Goal: Transaction & Acquisition: Purchase product/service

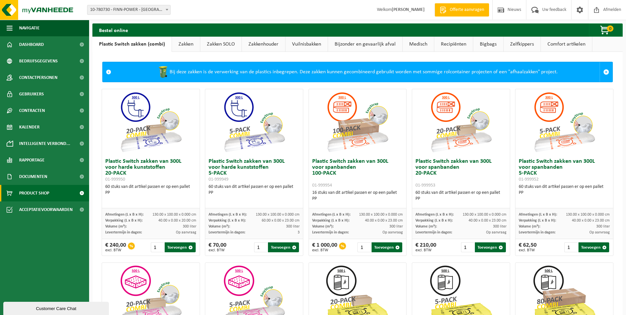
click at [301, 45] on link "Vuilnisbakken" at bounding box center [306, 44] width 42 height 15
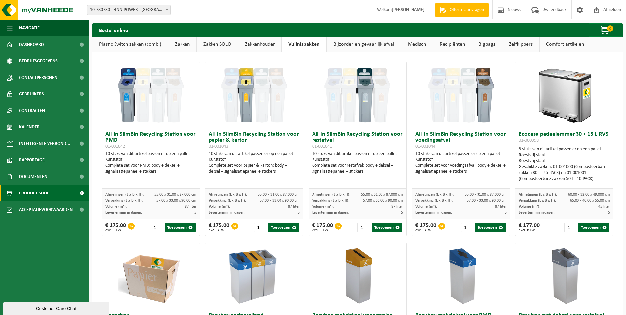
click at [179, 45] on link "Zakken" at bounding box center [182, 44] width 28 height 15
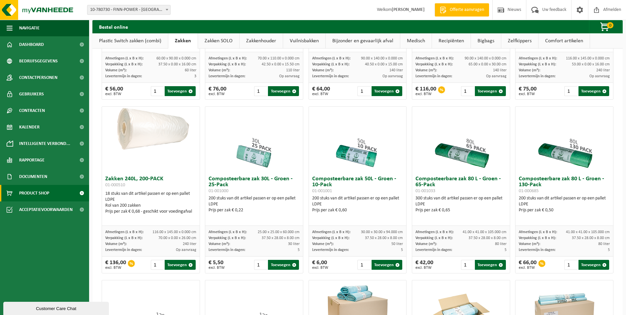
scroll to position [165, 0]
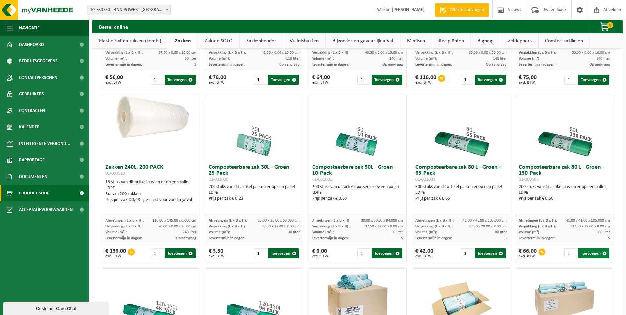
click at [584, 252] on button "Toevoegen" at bounding box center [593, 253] width 31 height 10
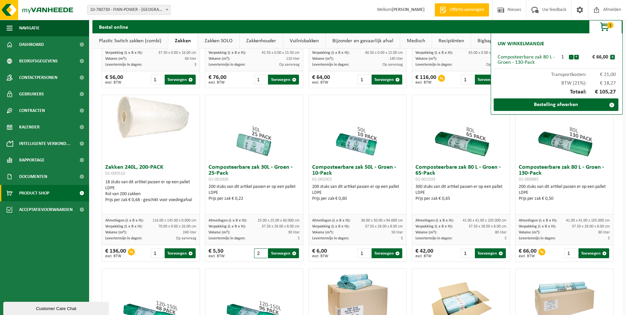
click at [262, 252] on input "2" at bounding box center [260, 253] width 13 height 10
click at [262, 252] on input "3" at bounding box center [260, 253] width 13 height 10
click at [262, 252] on input "4" at bounding box center [260, 253] width 13 height 10
click at [262, 252] on input "5" at bounding box center [260, 253] width 13 height 10
click at [262, 252] on input "6" at bounding box center [260, 253] width 13 height 10
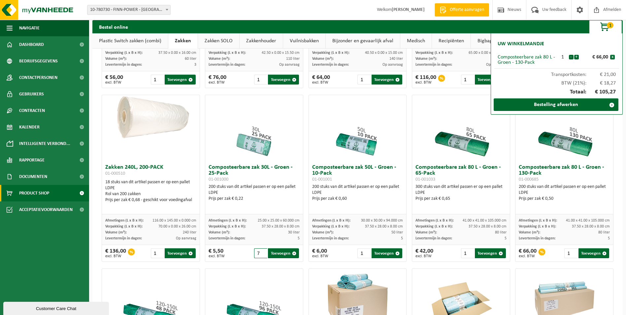
click at [262, 252] on input "7" at bounding box center [260, 253] width 13 height 10
click at [262, 252] on input "8" at bounding box center [260, 253] width 13 height 10
click at [262, 252] on input "9" at bounding box center [260, 253] width 13 height 10
click at [261, 251] on input "10" at bounding box center [260, 253] width 13 height 10
click at [262, 254] on input "9" at bounding box center [260, 253] width 13 height 10
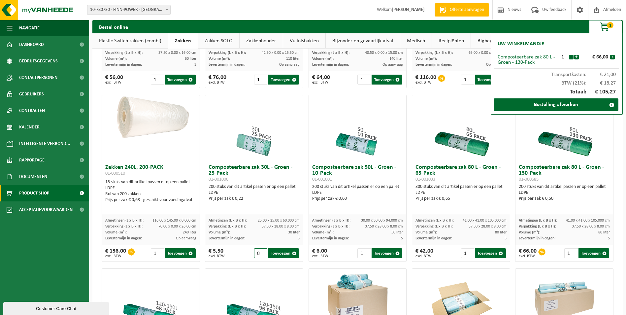
click at [262, 254] on input "8" at bounding box center [260, 253] width 13 height 10
click at [262, 254] on input "7" at bounding box center [260, 253] width 13 height 10
click at [262, 254] on input "6" at bounding box center [260, 253] width 13 height 10
click at [273, 253] on button "Toevoegen" at bounding box center [283, 253] width 31 height 10
type input "1"
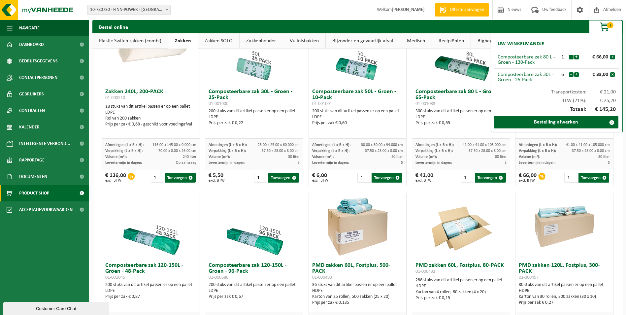
scroll to position [264, 0]
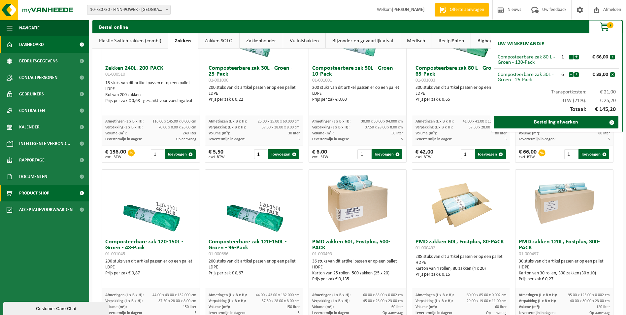
click at [36, 47] on span "Dashboard" at bounding box center [31, 44] width 25 height 16
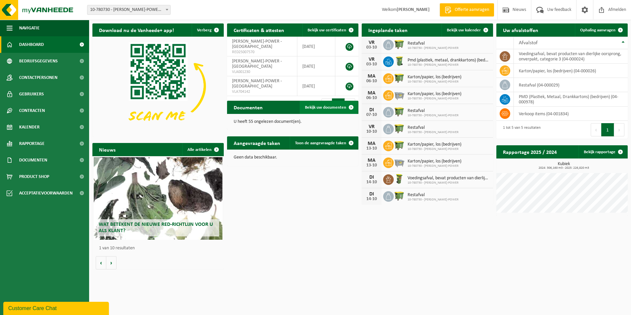
click at [350, 106] on span at bounding box center [350, 107] width 13 height 13
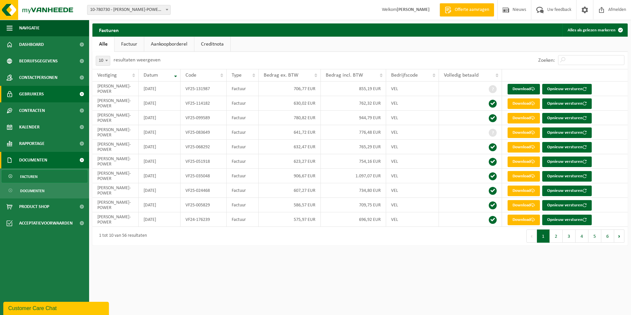
click at [31, 94] on span "Gebruikers" at bounding box center [31, 94] width 25 height 16
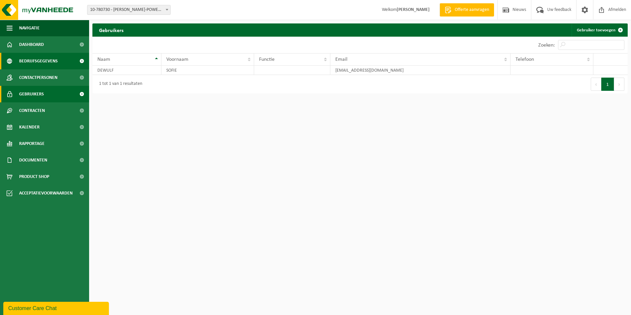
click at [32, 62] on span "Bedrijfsgegevens" at bounding box center [38, 61] width 39 height 16
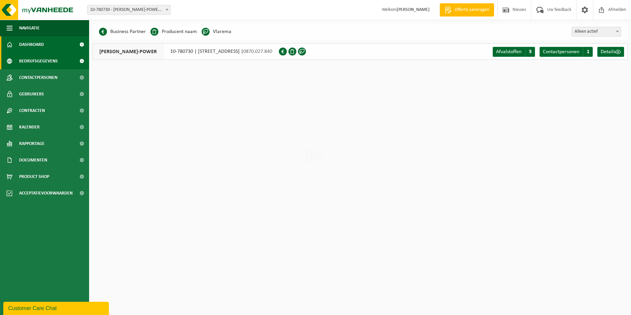
click at [30, 43] on span "Dashboard" at bounding box center [31, 44] width 25 height 16
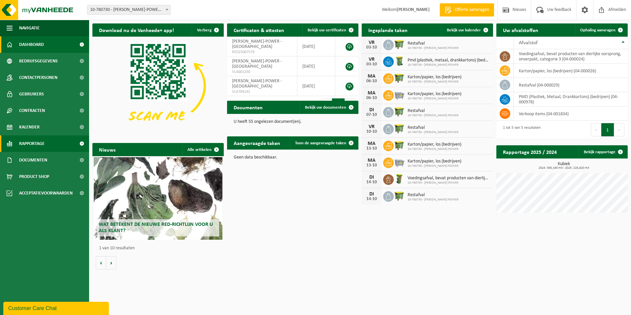
click at [26, 141] on span "Rapportage" at bounding box center [31, 143] width 25 height 16
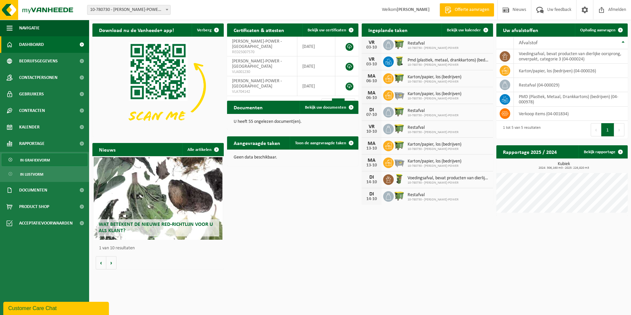
click at [31, 160] on span "In grafiekvorm" at bounding box center [35, 160] width 30 height 13
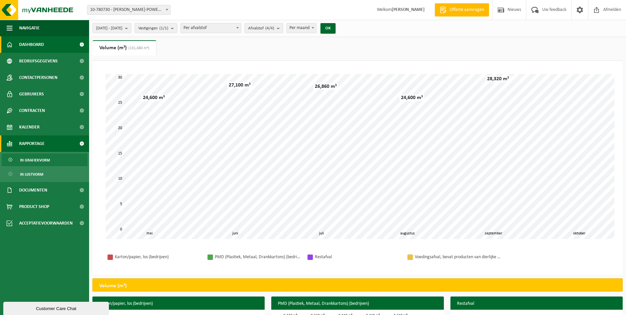
click at [24, 47] on span "Dashboard" at bounding box center [31, 44] width 25 height 16
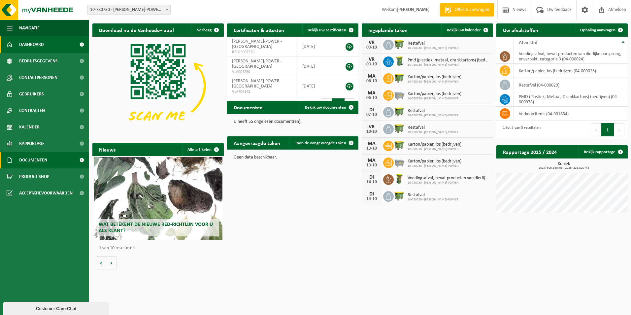
click at [37, 159] on span "Documenten" at bounding box center [33, 160] width 28 height 16
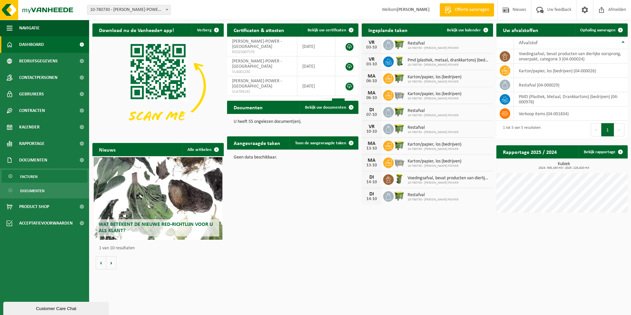
click at [33, 175] on span "Facturen" at bounding box center [28, 176] width 17 height 13
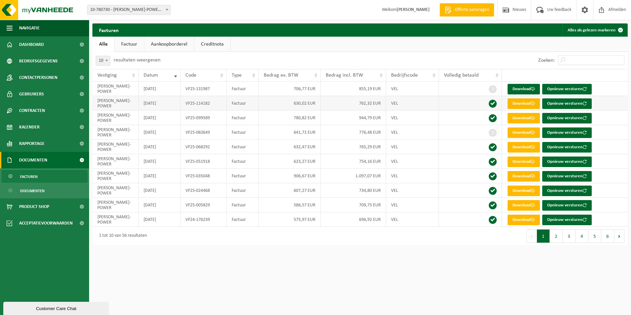
click at [521, 103] on link "Download" at bounding box center [523, 103] width 32 height 11
click at [27, 206] on span "Product Shop" at bounding box center [34, 206] width 30 height 16
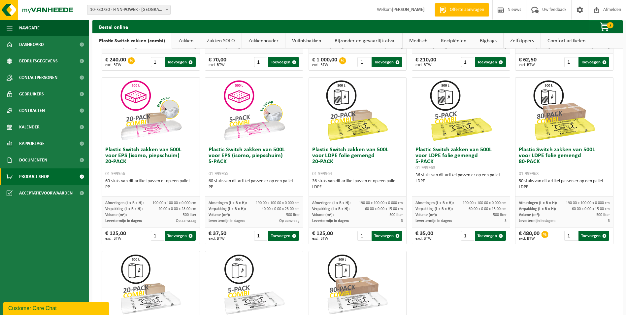
scroll to position [165, 0]
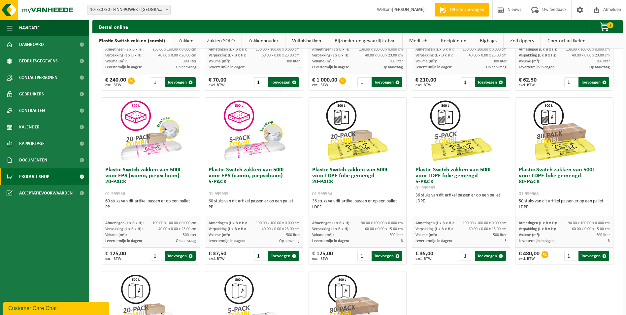
click at [182, 41] on link "Zakken" at bounding box center [186, 40] width 28 height 15
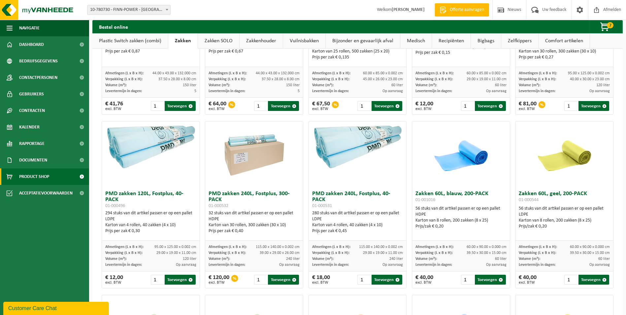
scroll to position [528, 0]
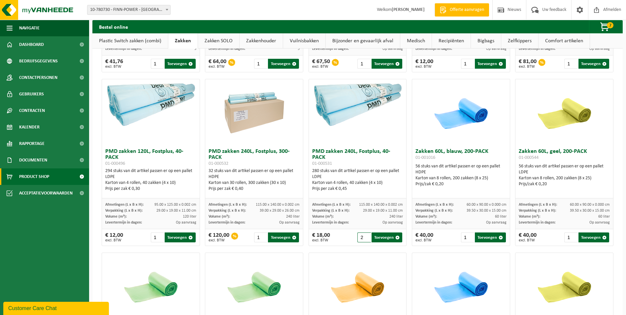
click at [363, 235] on input "2" at bounding box center [363, 237] width 13 height 10
click at [378, 238] on button "Toevoegen" at bounding box center [386, 237] width 31 height 10
type input "1"
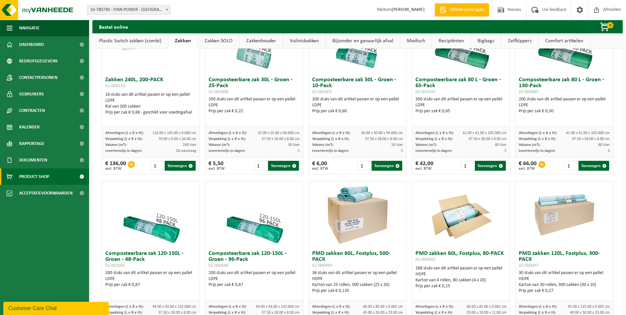
scroll to position [231, 0]
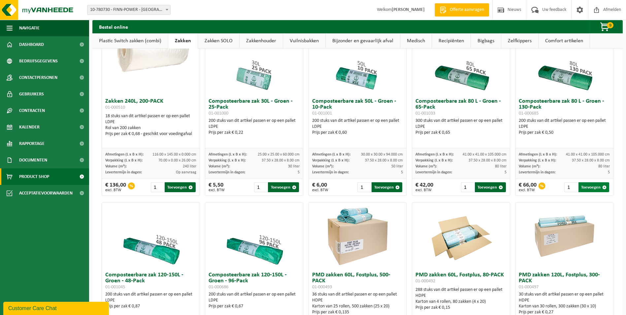
click at [583, 186] on button "Toevoegen" at bounding box center [593, 187] width 31 height 10
click at [606, 25] on span "button" at bounding box center [605, 26] width 33 height 13
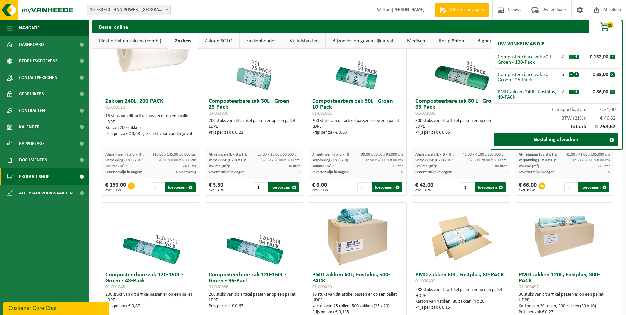
click at [569, 57] on button "-" at bounding box center [571, 57] width 5 height 5
click at [549, 139] on link "Bestelling afwerken" at bounding box center [556, 139] width 125 height 13
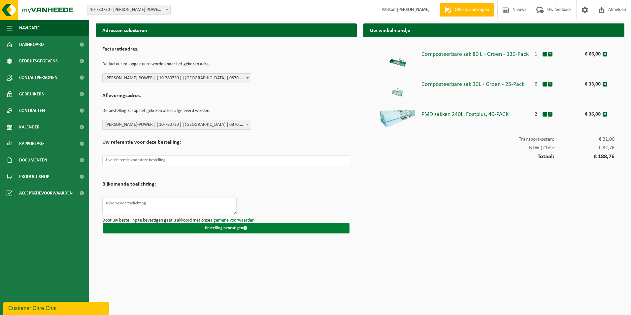
click at [204, 227] on button "Bestelling bevestigen" at bounding box center [226, 228] width 246 height 11
